Goal: Information Seeking & Learning: Learn about a topic

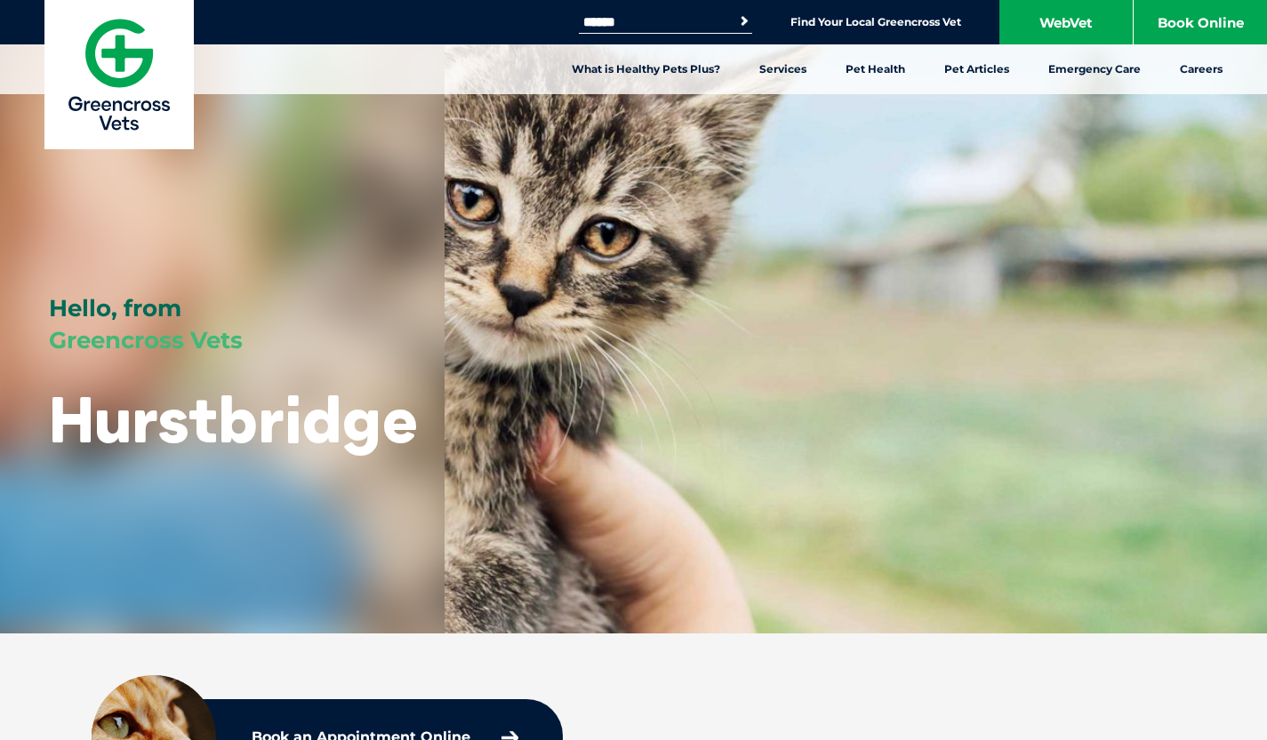
click at [1147, 172] on link "Greencross Careers" at bounding box center [1156, 175] width 132 height 28
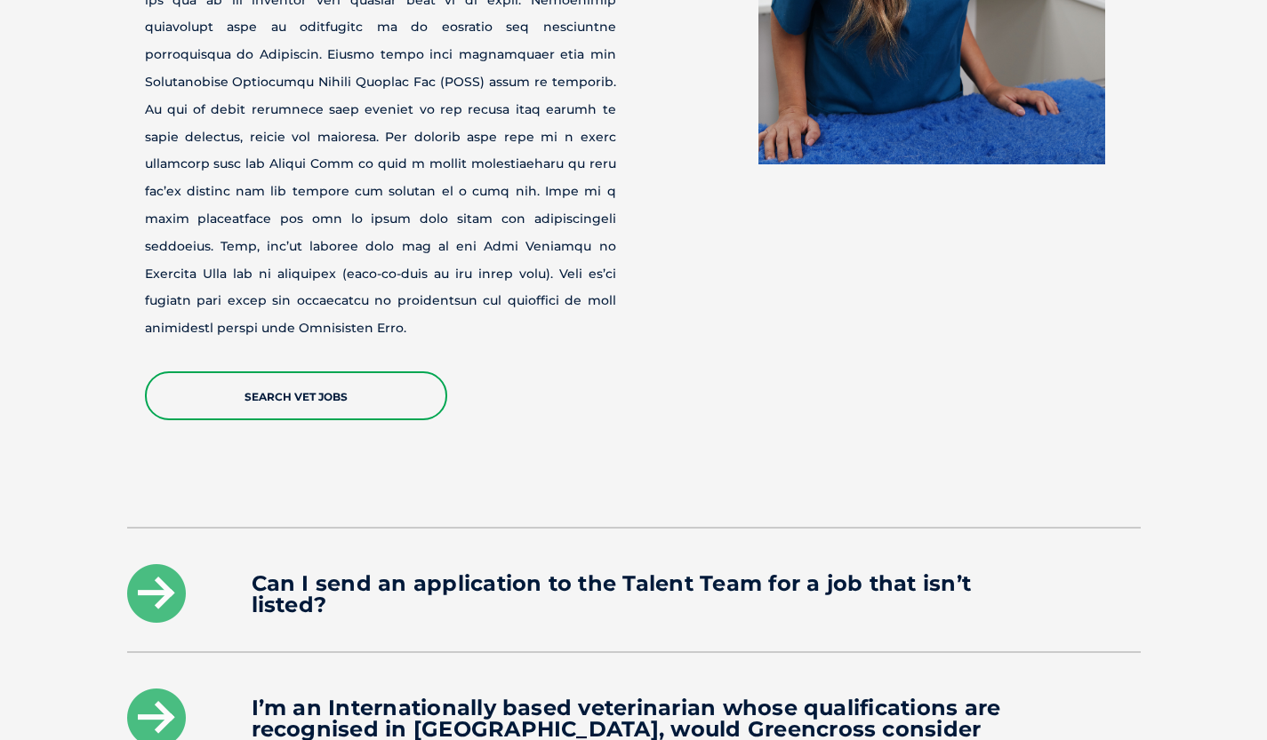
scroll to position [2389, 0]
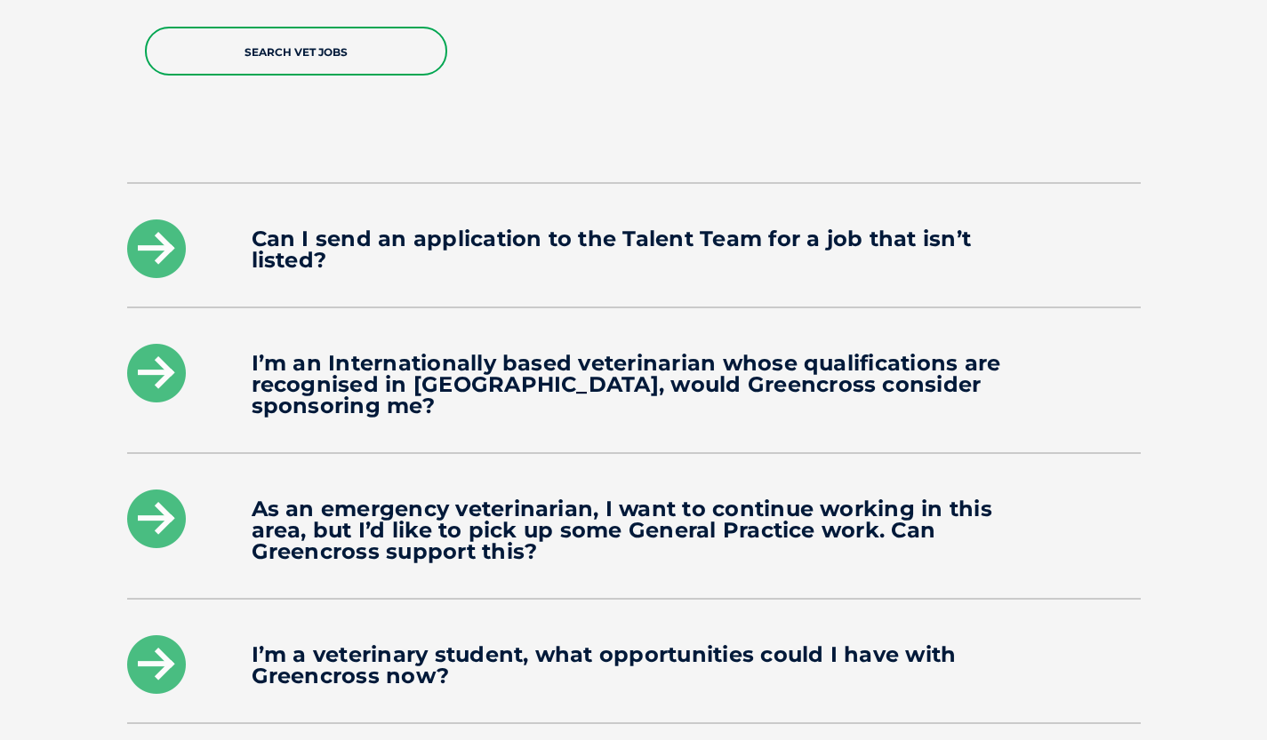
click at [173, 220] on icon at bounding box center [156, 249] width 59 height 59
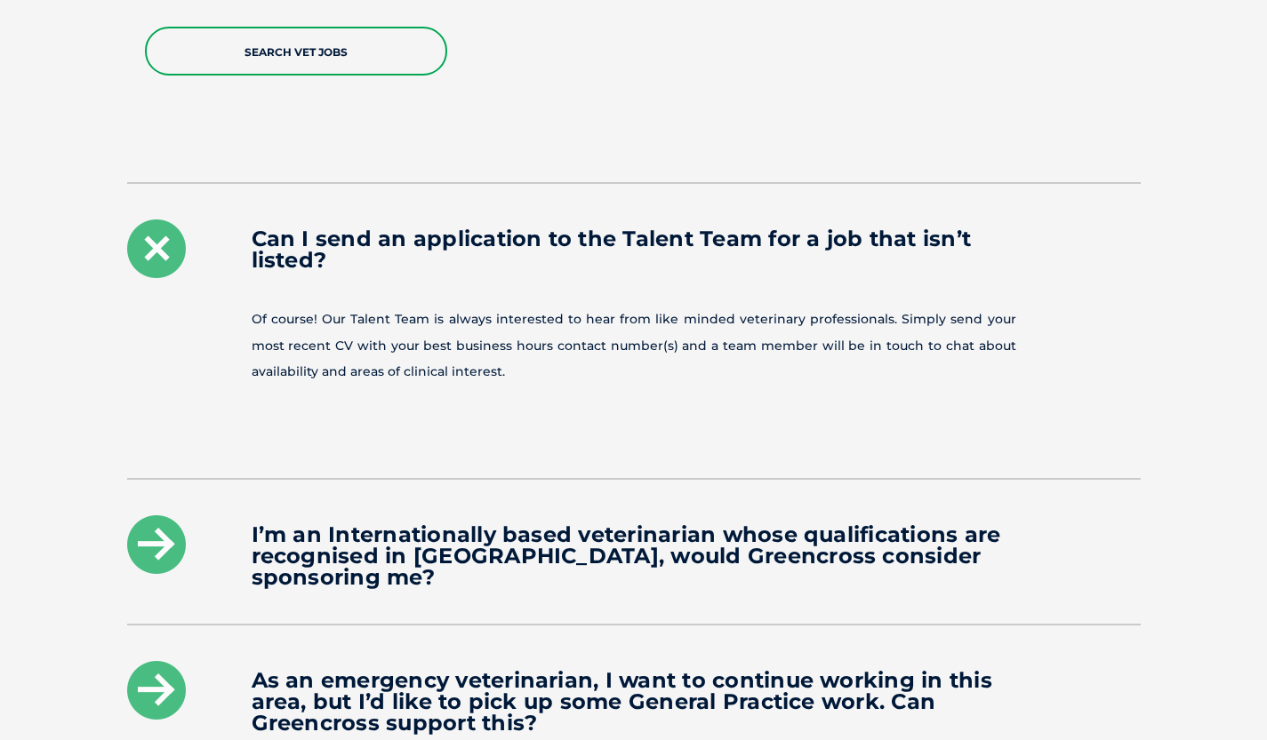
click at [173, 220] on icon at bounding box center [156, 249] width 59 height 59
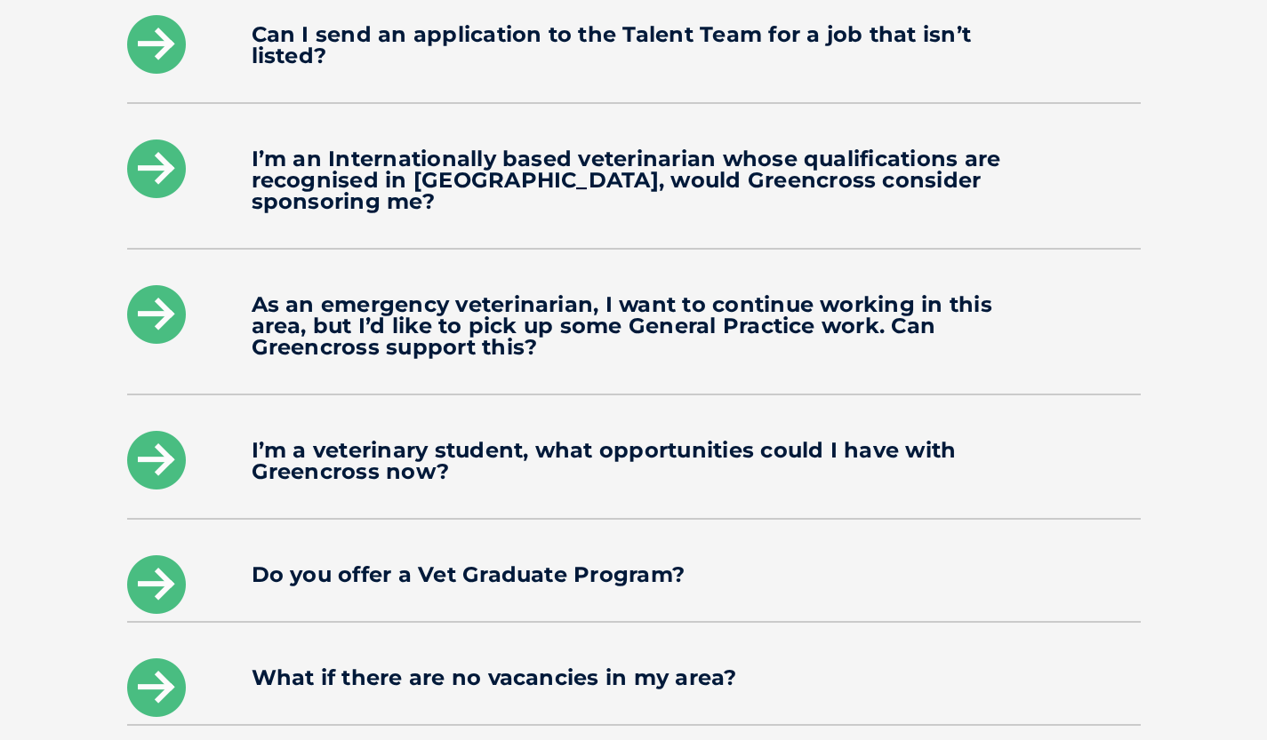
scroll to position [2598, 0]
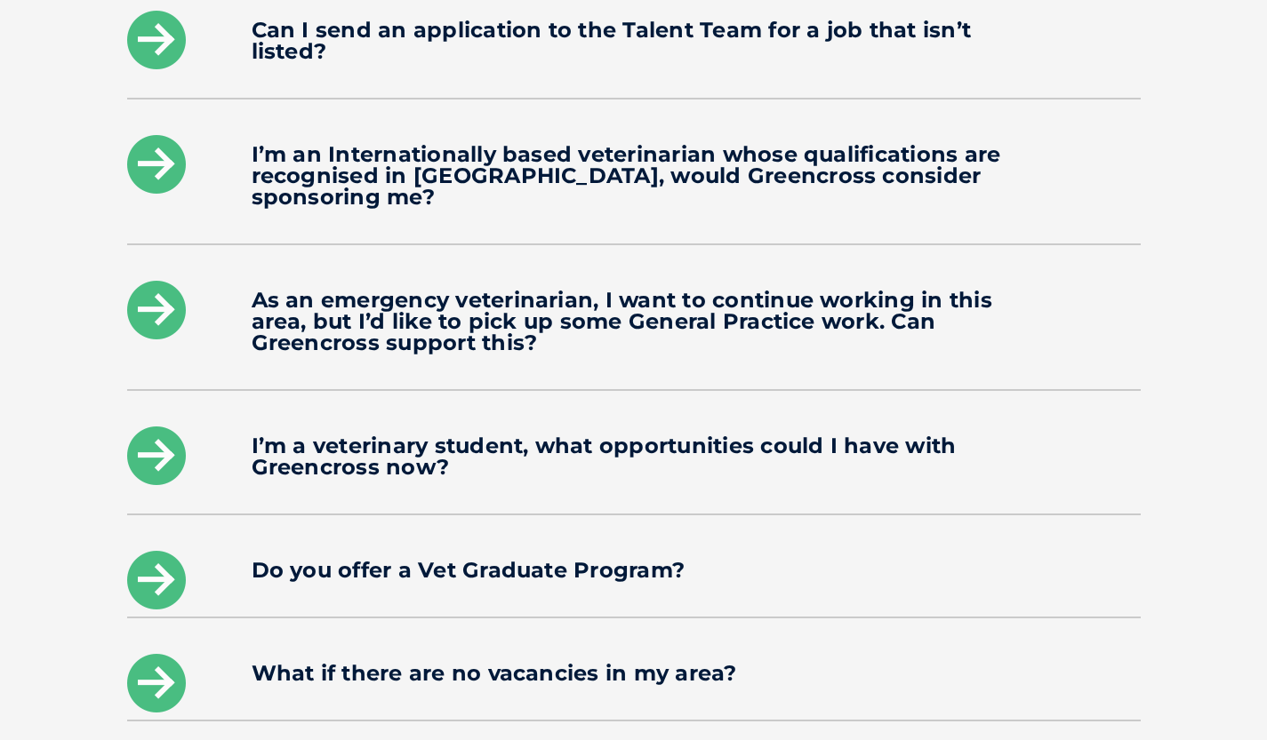
click at [176, 551] on icon at bounding box center [156, 580] width 59 height 59
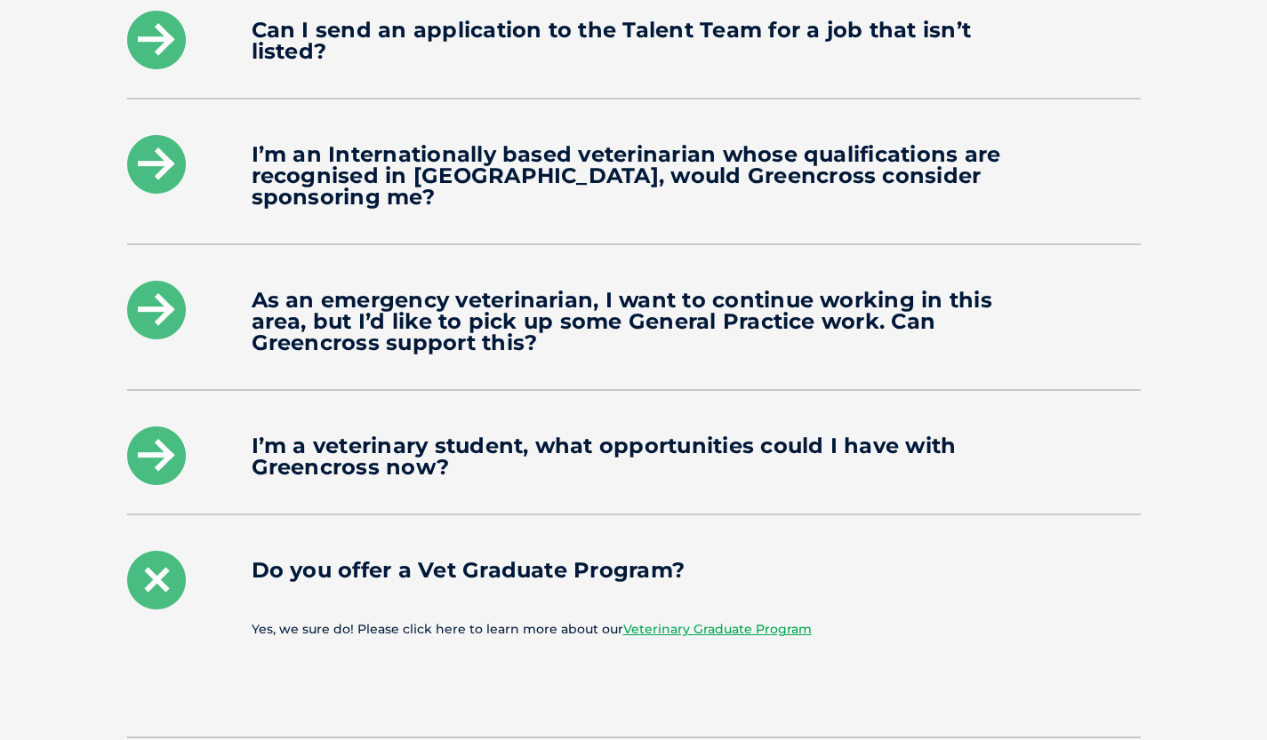
click at [176, 551] on icon at bounding box center [156, 580] width 59 height 59
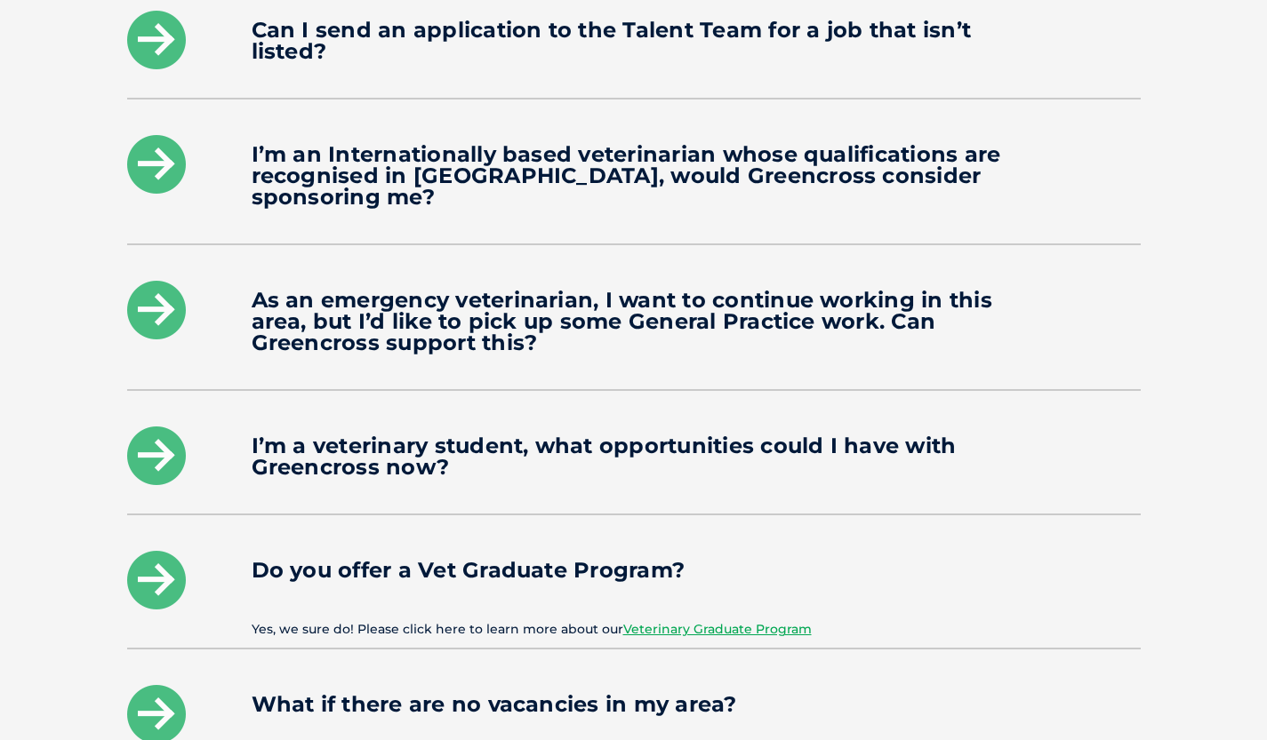
click at [152, 429] on icon at bounding box center [156, 456] width 59 height 59
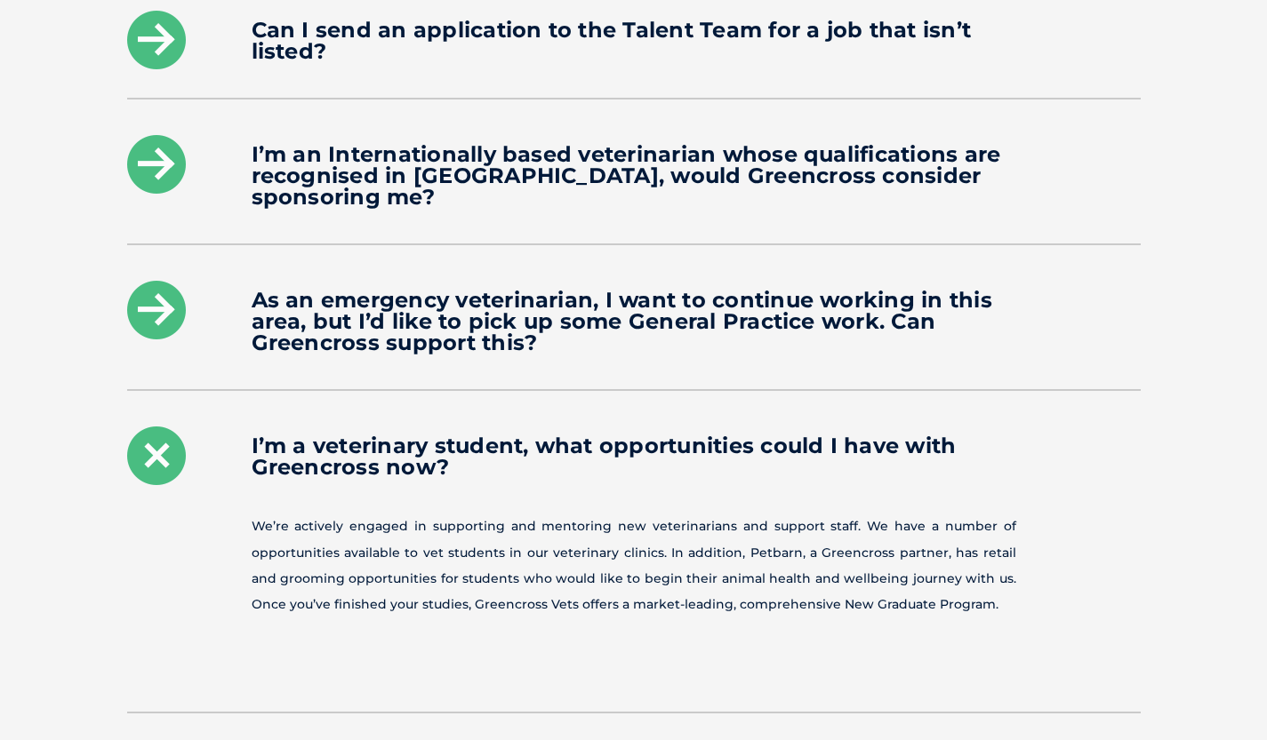
click at [152, 429] on icon at bounding box center [156, 456] width 59 height 59
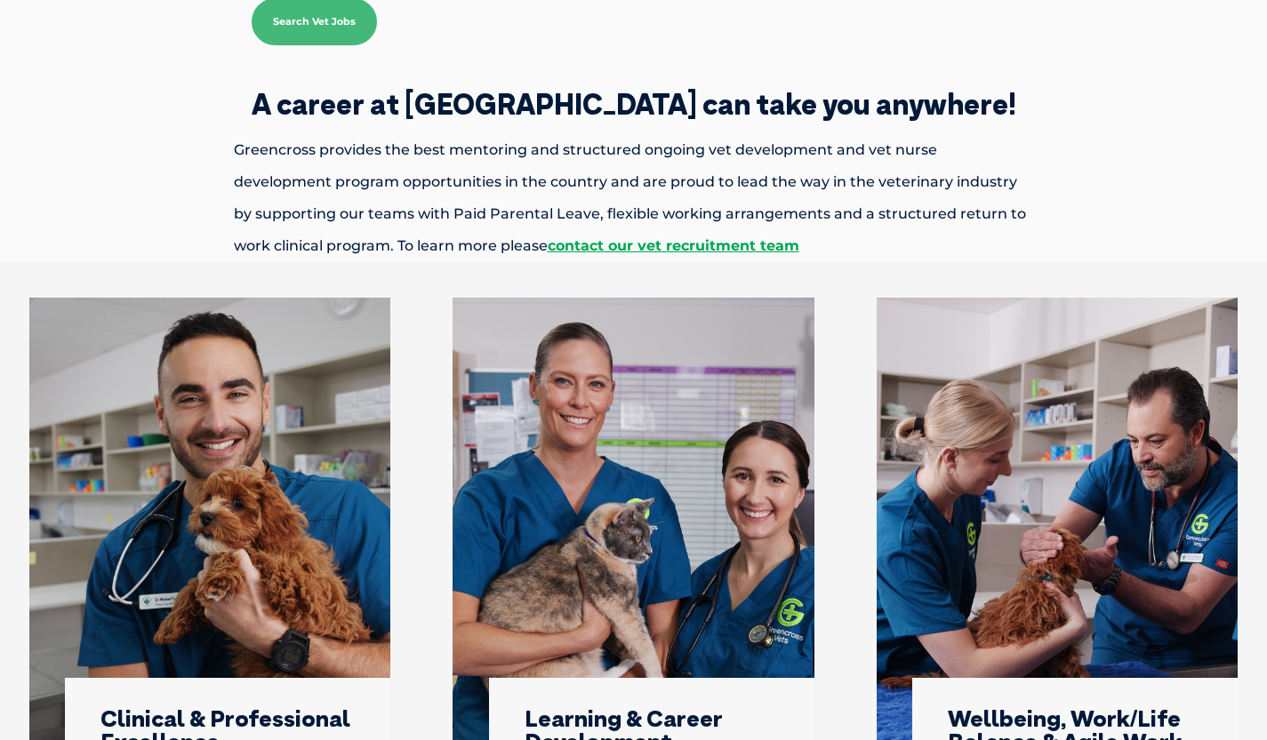
scroll to position [0, 0]
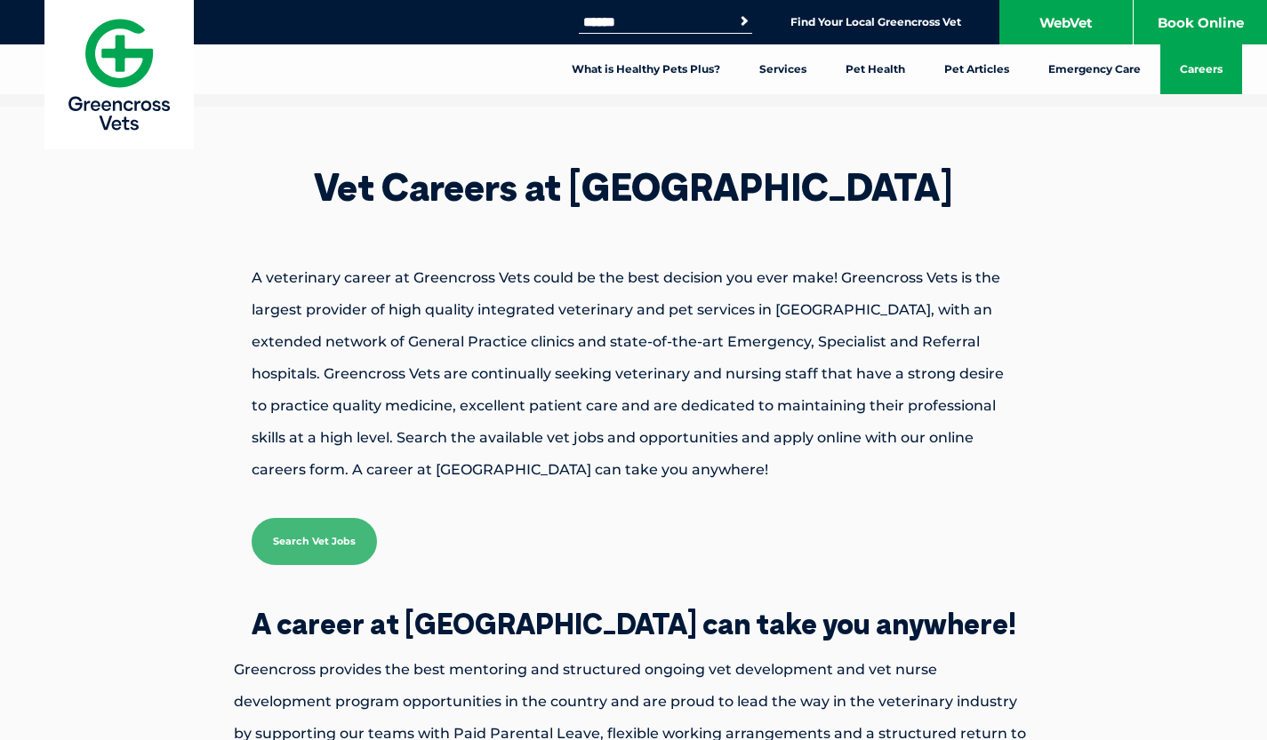
click at [250, 176] on link "Vet Nurse Careers" at bounding box center [266, 175] width 133 height 28
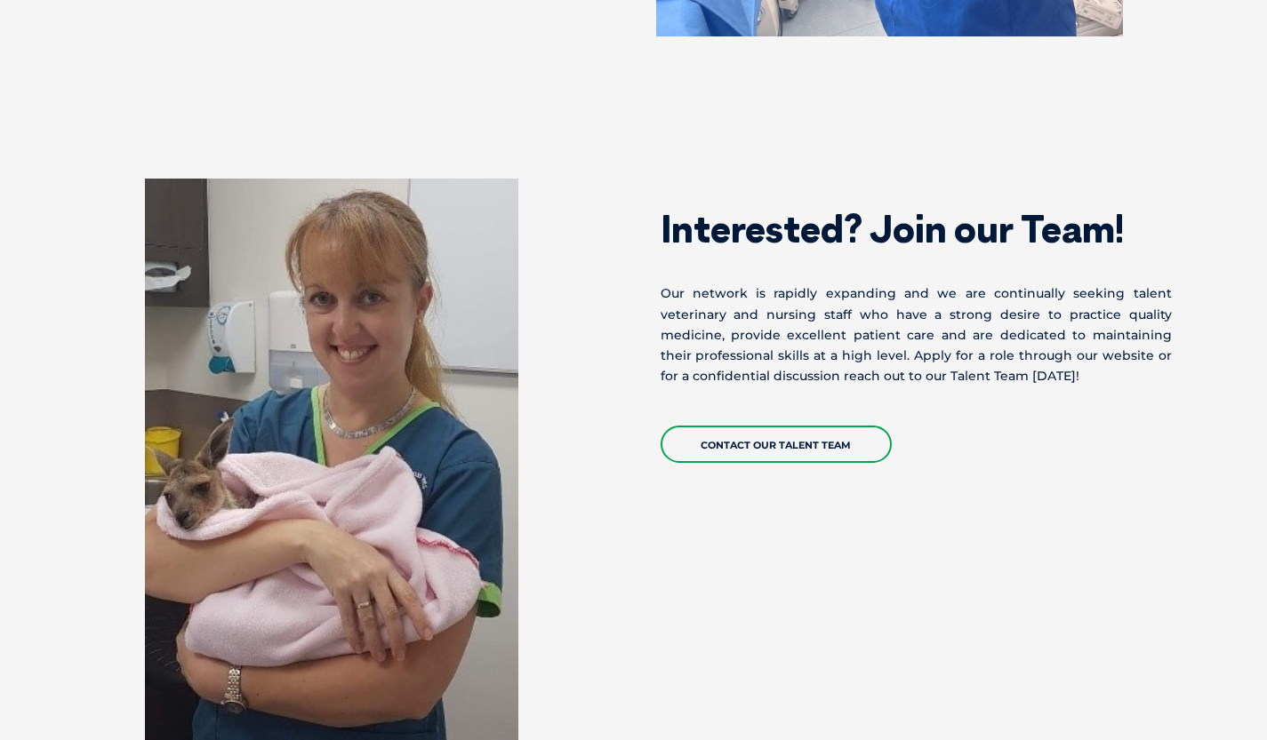
scroll to position [5244, 0]
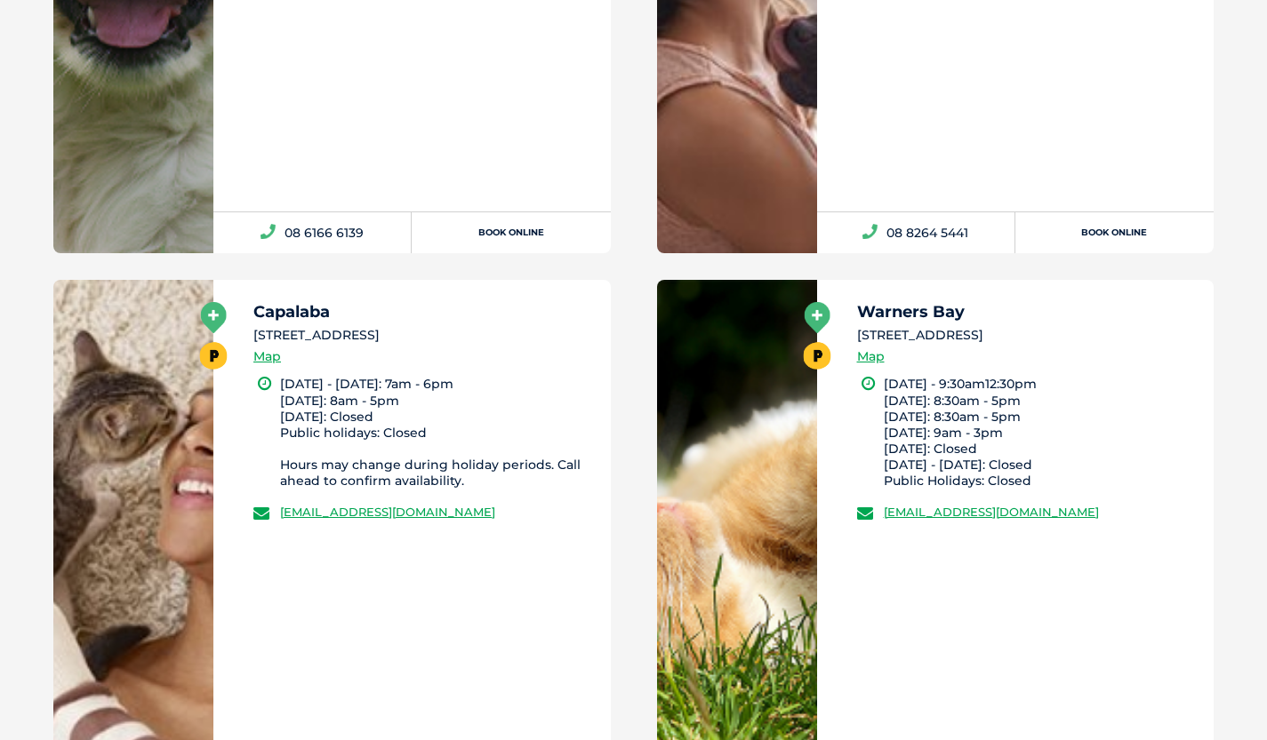
scroll to position [10616, 0]
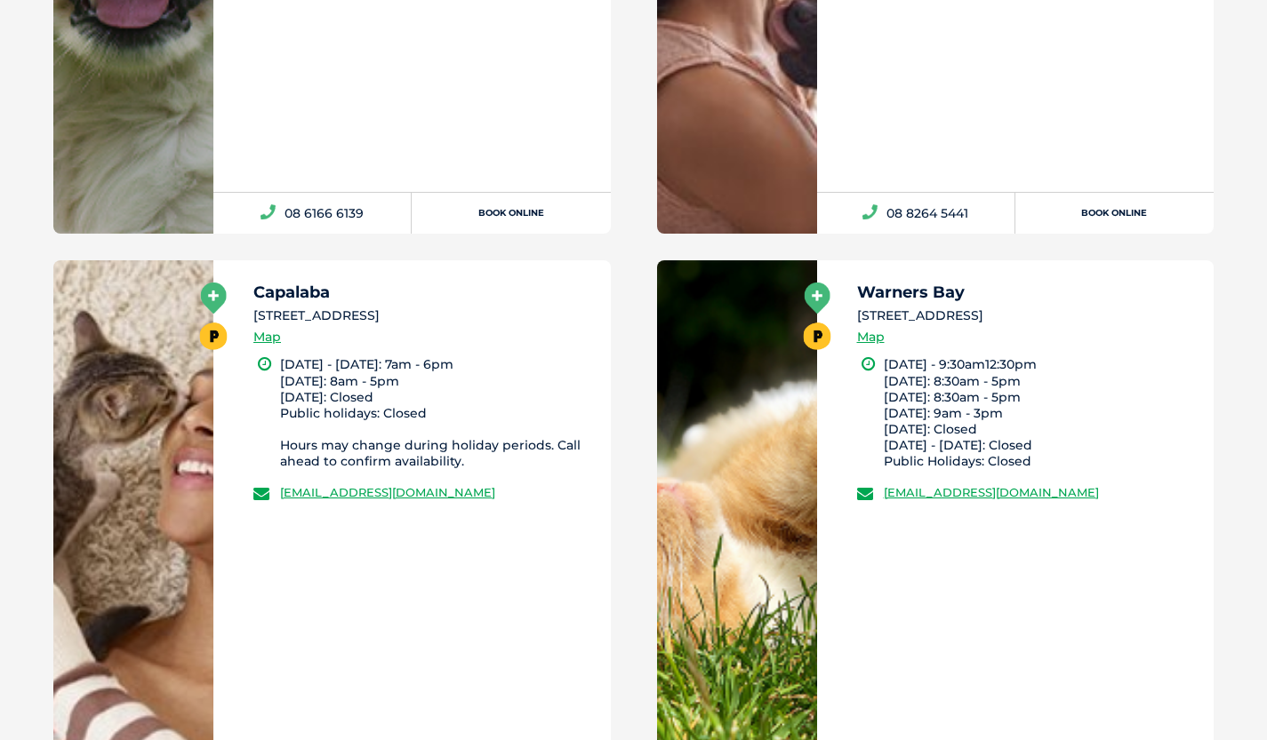
click at [707, 551] on link at bounding box center [737, 553] width 160 height 587
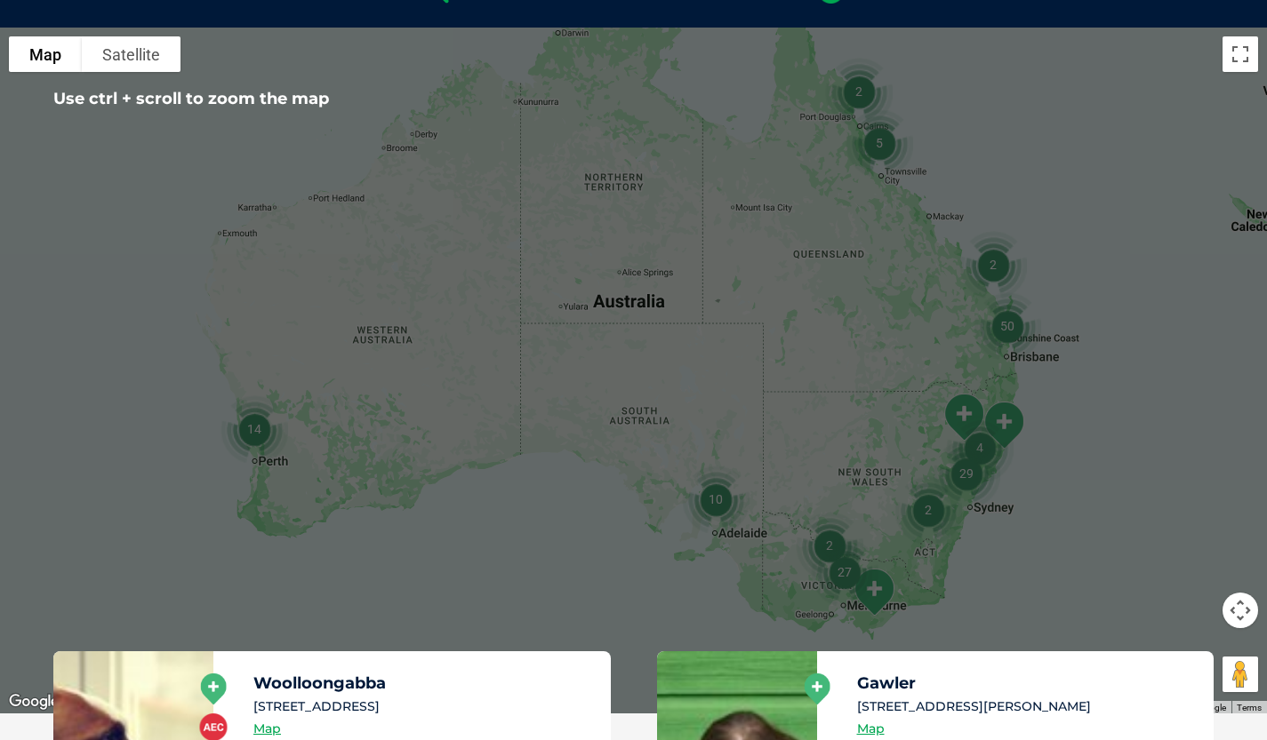
scroll to position [736, 0]
